Goal: Find specific page/section

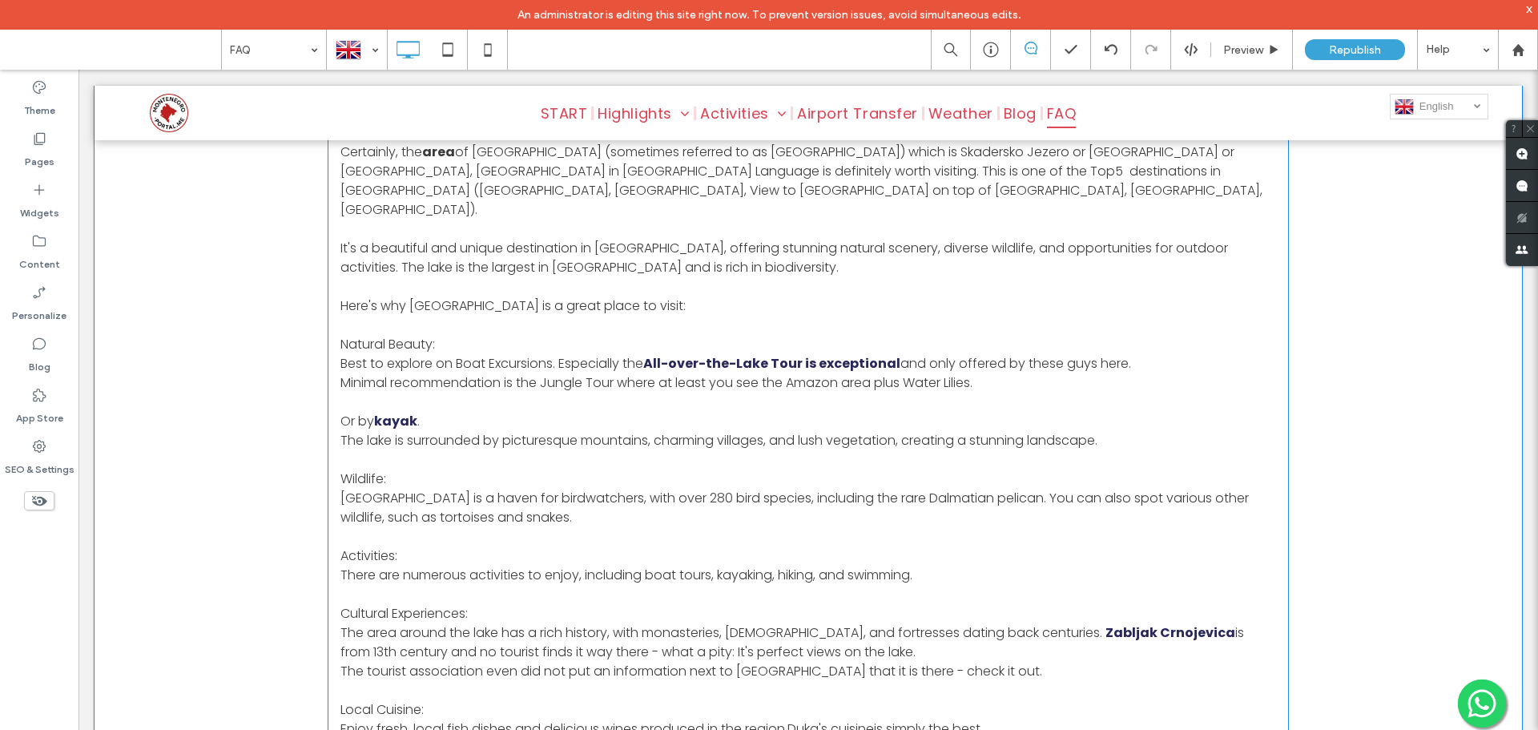
scroll to position [801, 0]
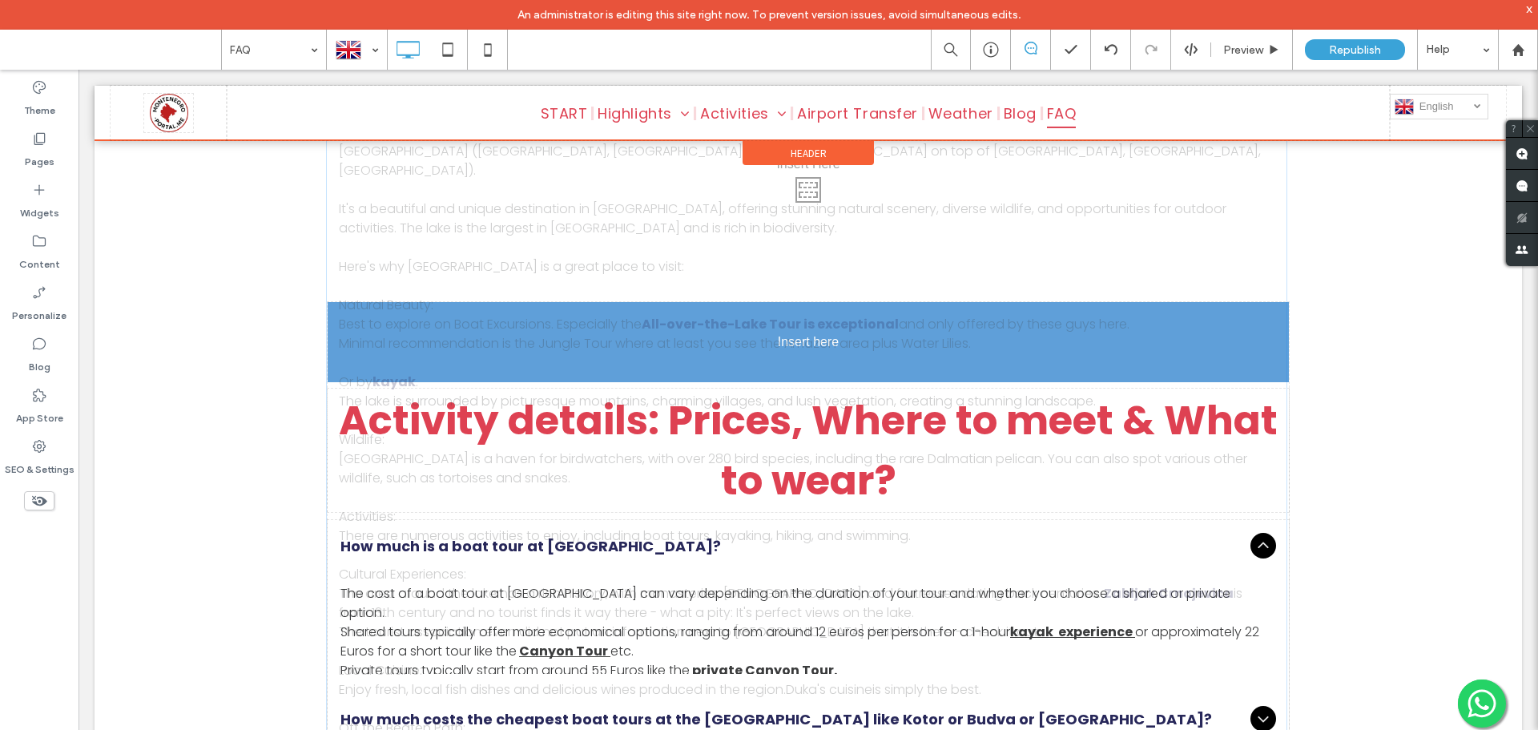
drag, startPoint x: 640, startPoint y: 277, endPoint x: 479, endPoint y: 305, distance: 163.4
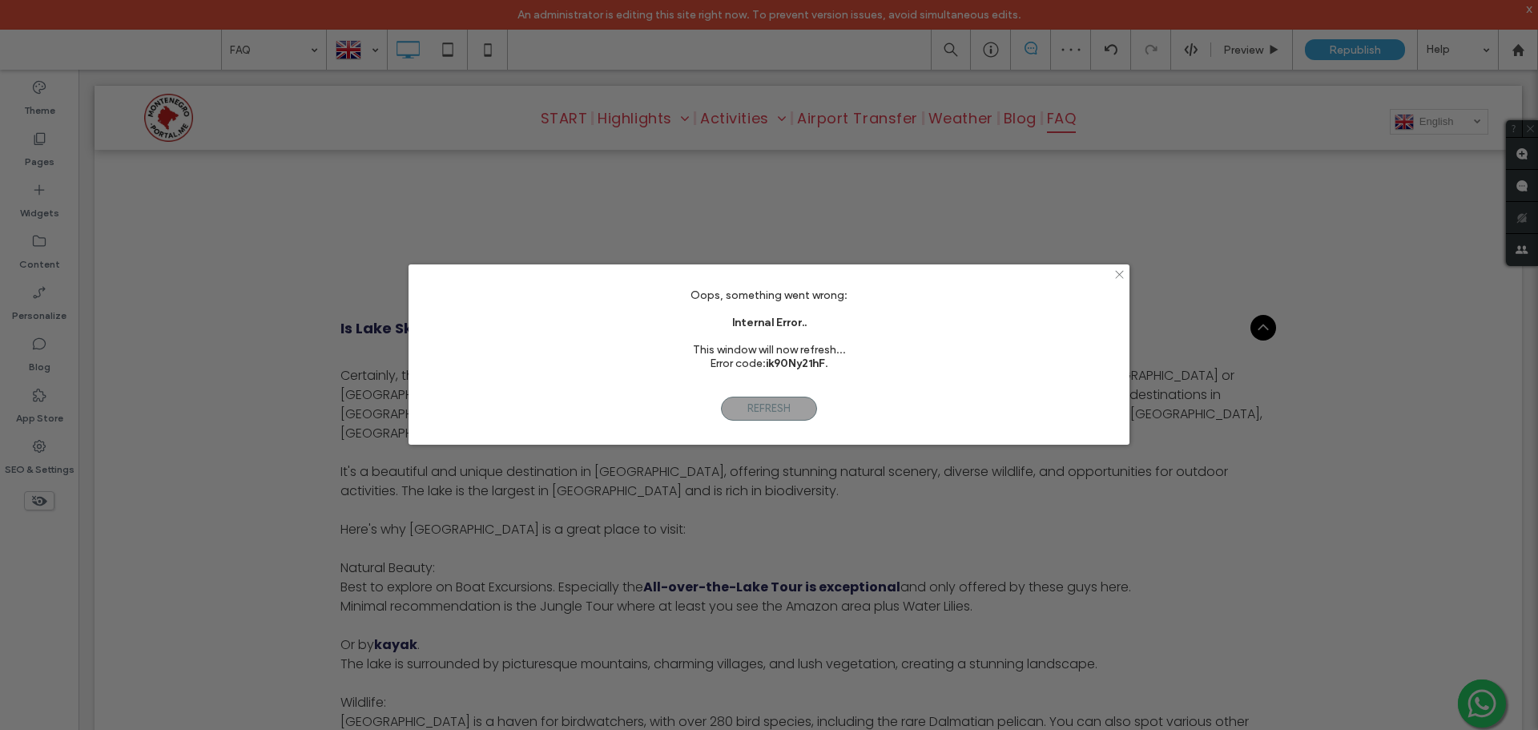
click at [1119, 276] on icon at bounding box center [1120, 274] width 12 height 12
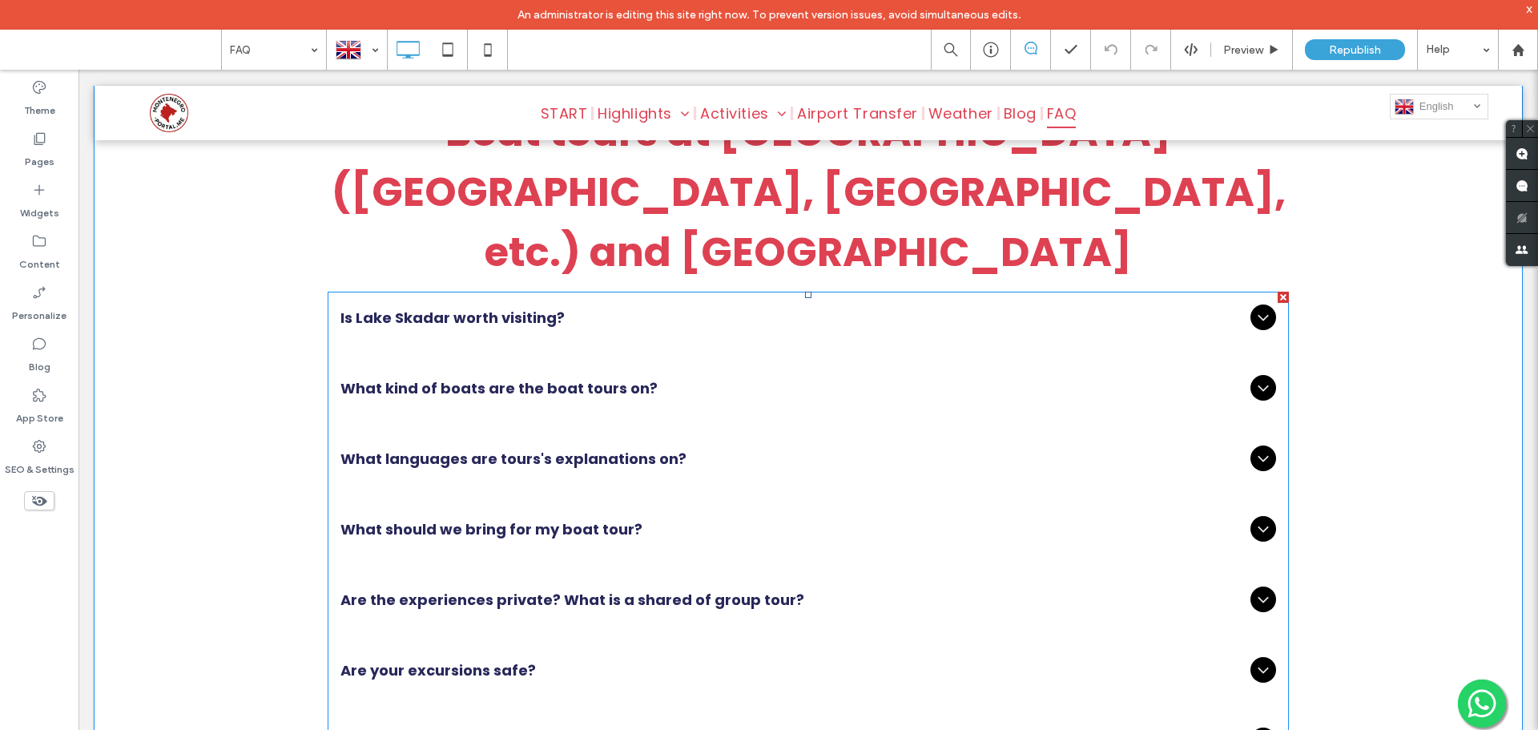
scroll to position [641, 0]
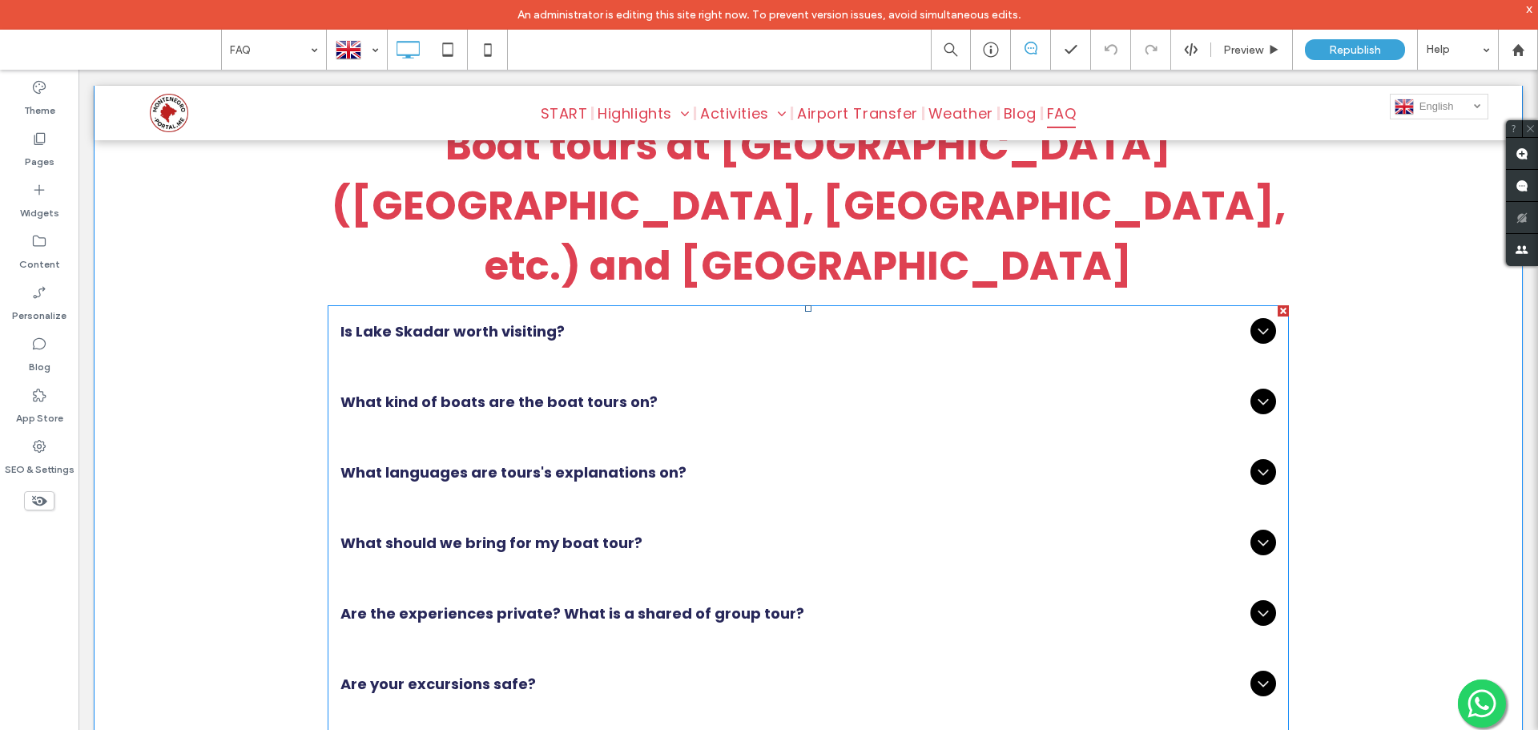
click at [932, 320] on span "Is Lake Skadar worth visiting?" at bounding box center [792, 331] width 904 height 22
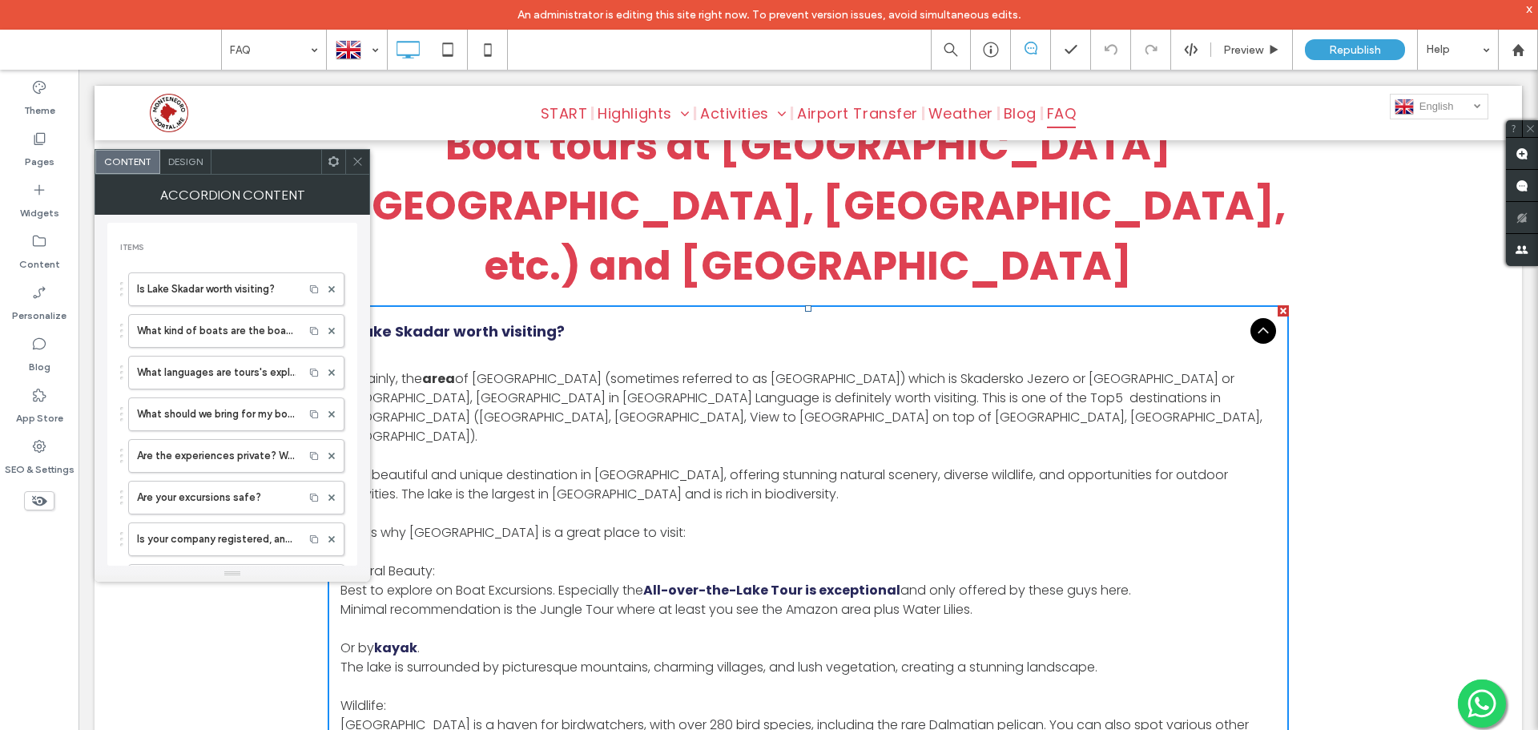
drag, startPoint x: 361, startPoint y: 159, endPoint x: 335, endPoint y: 179, distance: 33.7
click at [361, 159] on icon at bounding box center [358, 161] width 12 height 12
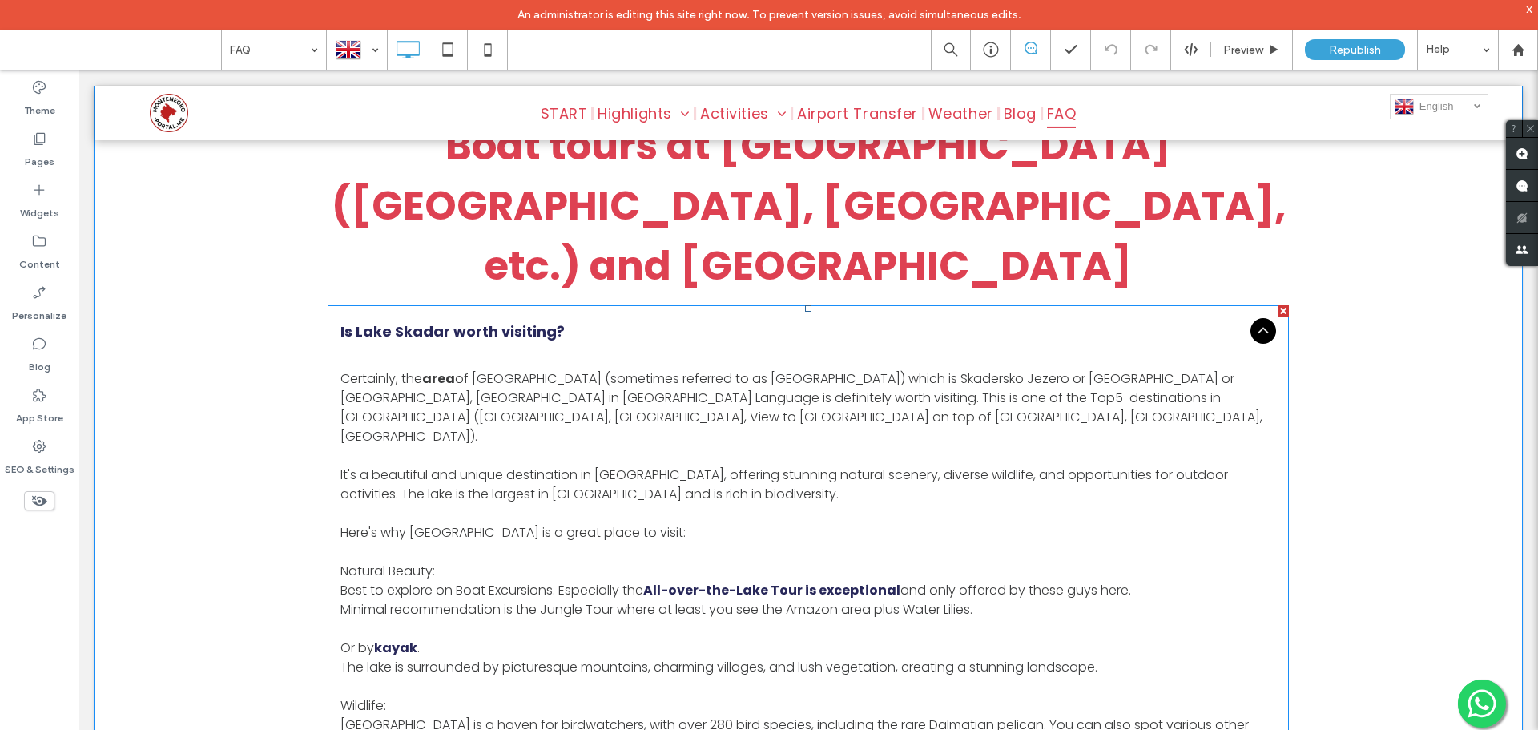
click at [440, 369] on strong "area" at bounding box center [438, 378] width 33 height 18
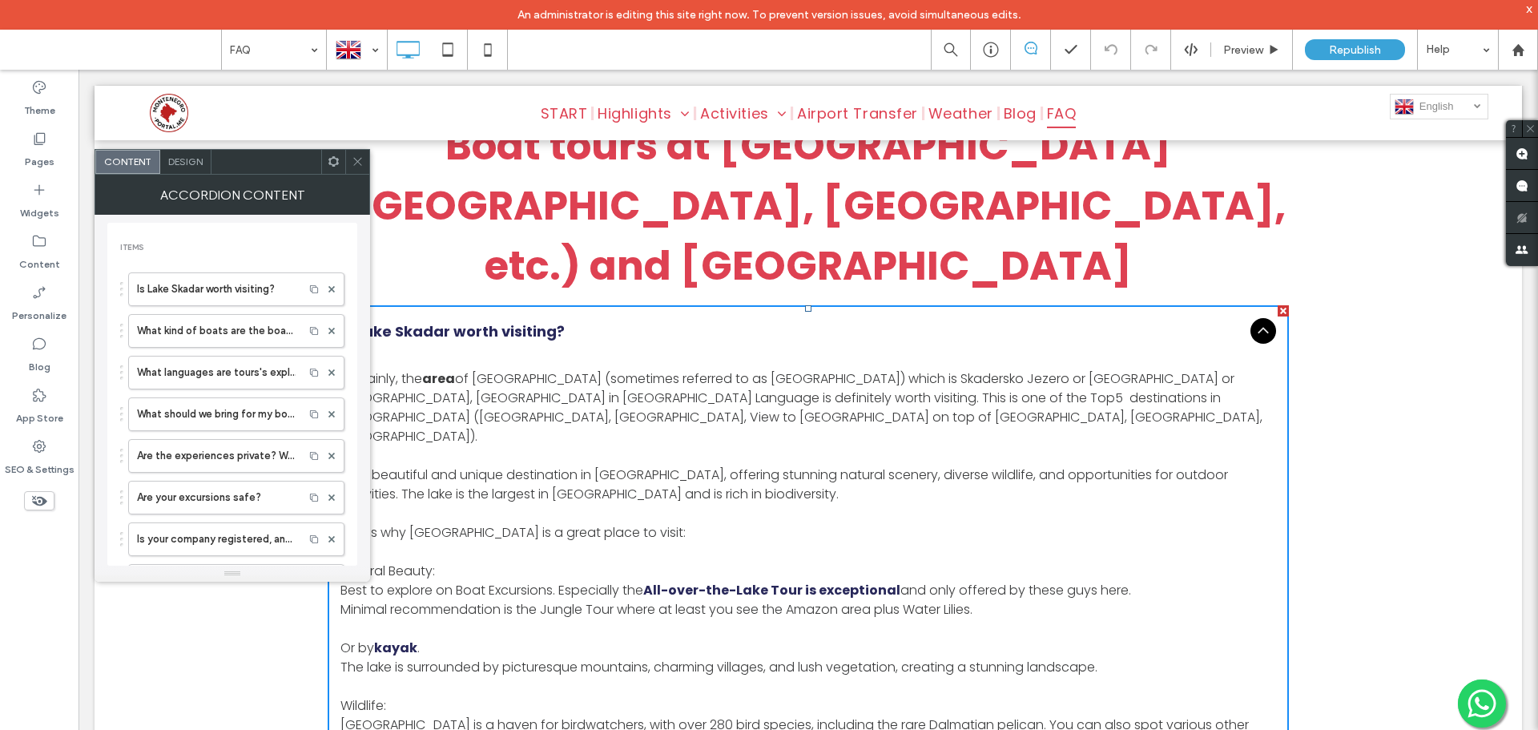
click at [353, 163] on icon at bounding box center [358, 161] width 12 height 12
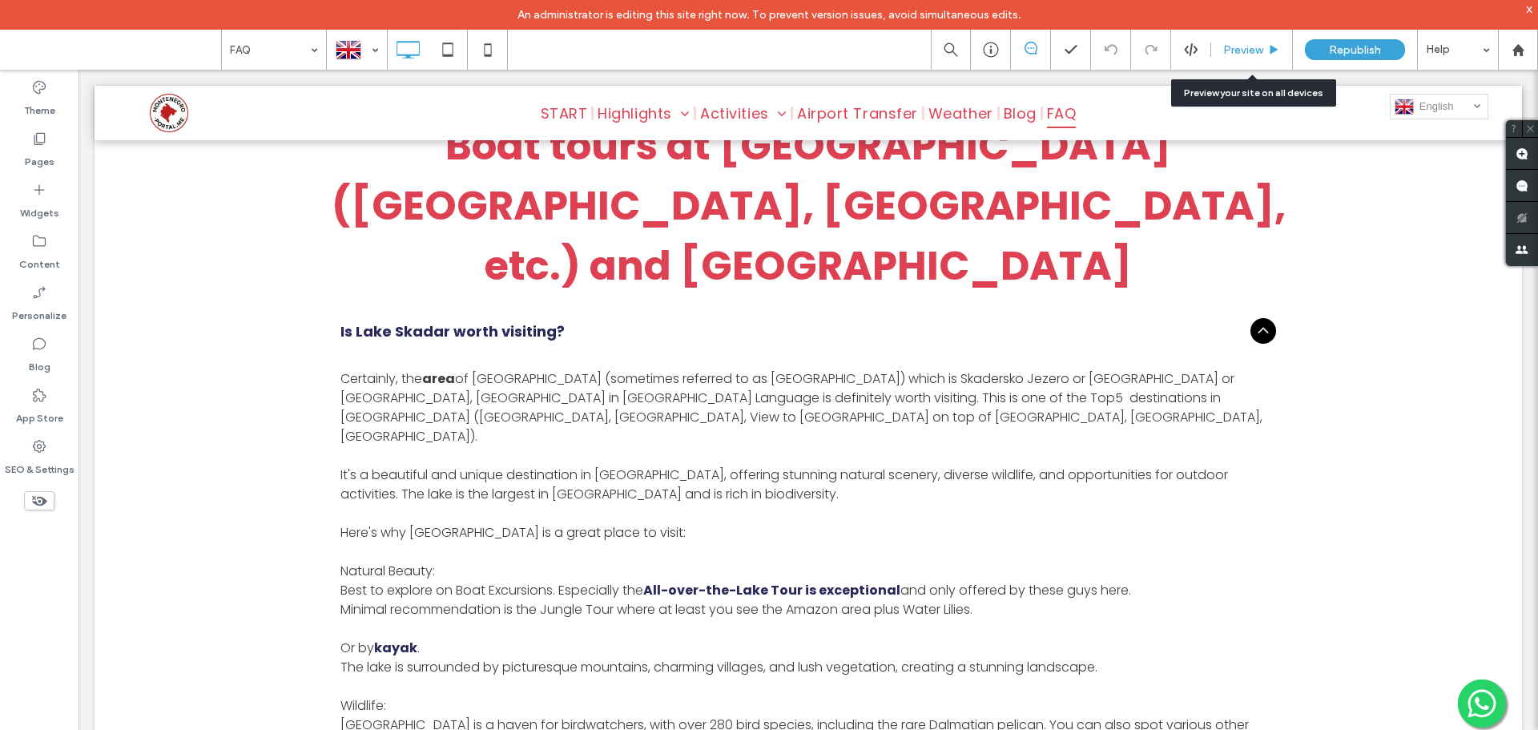
click at [1256, 53] on span "Preview" at bounding box center [1243, 50] width 40 height 14
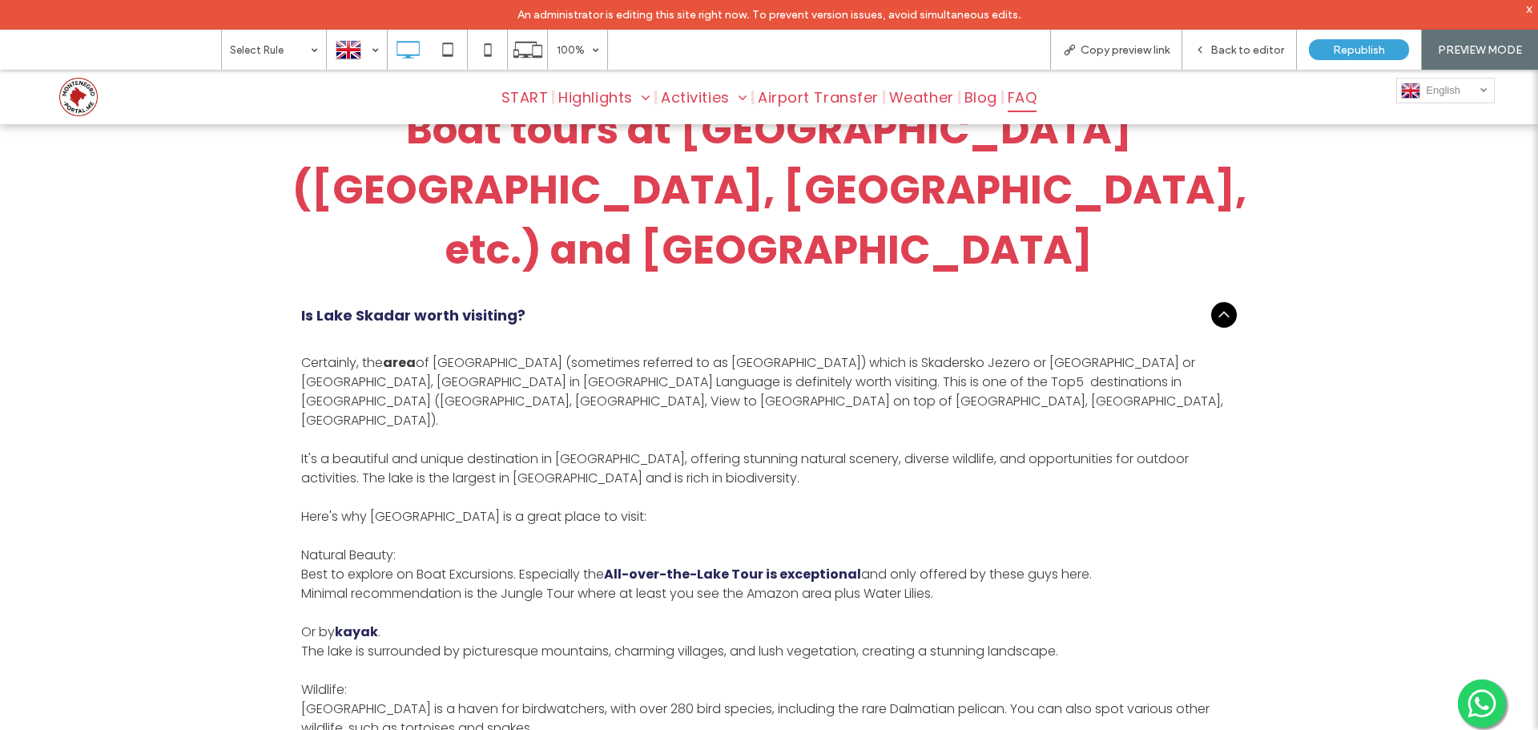
click at [402, 353] on strong "area" at bounding box center [399, 362] width 33 height 18
click at [389, 353] on strong "area" at bounding box center [399, 362] width 33 height 18
